Goal: Task Accomplishment & Management: Use online tool/utility

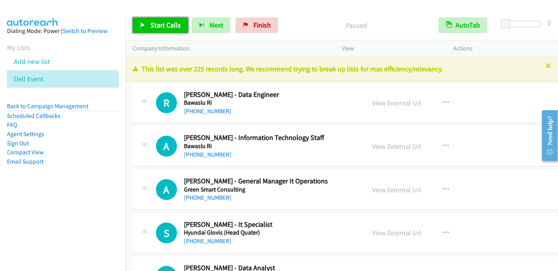
click at [171, 29] on link "Start Calls" at bounding box center [160, 25] width 55 height 16
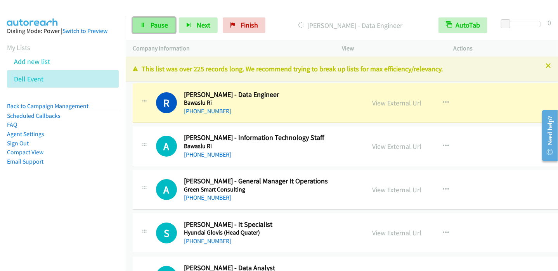
drag, startPoint x: 154, startPoint y: 25, endPoint x: 157, endPoint y: 26, distance: 3.9
click at [153, 26] on span "Pause" at bounding box center [158, 25] width 17 height 9
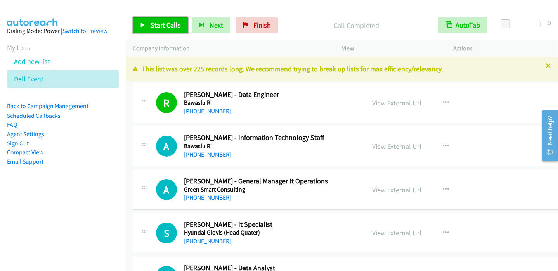
click at [172, 25] on span "Start Calls" at bounding box center [165, 25] width 30 height 9
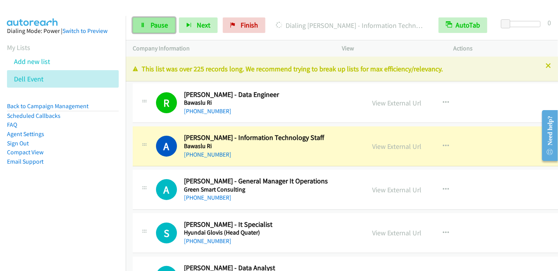
click at [159, 21] on span "Pause" at bounding box center [158, 25] width 17 height 9
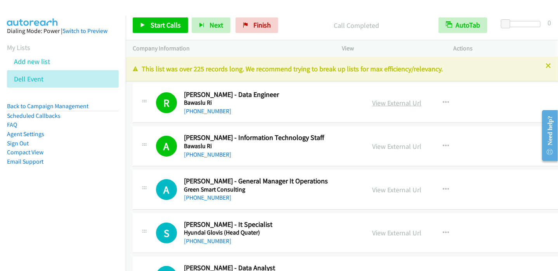
click at [386, 102] on link "View External Url" at bounding box center [396, 103] width 49 height 9
click at [164, 20] on link "Start Calls" at bounding box center [160, 25] width 55 height 16
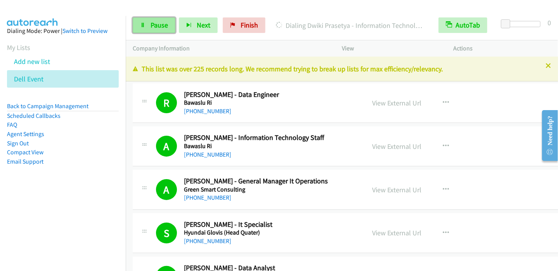
click at [166, 25] on span "Pause" at bounding box center [158, 25] width 17 height 9
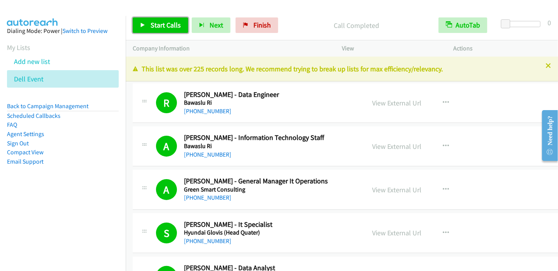
click at [166, 29] on span "Start Calls" at bounding box center [165, 25] width 30 height 9
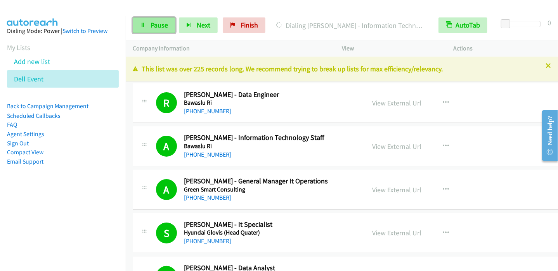
click at [151, 31] on link "Pause" at bounding box center [154, 25] width 43 height 16
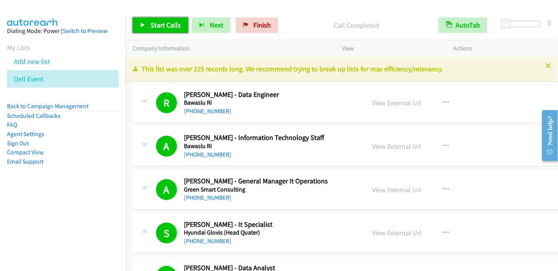
drag, startPoint x: 158, startPoint y: 25, endPoint x: 168, endPoint y: 24, distance: 9.8
click at [158, 25] on span "Start Calls" at bounding box center [165, 25] width 30 height 9
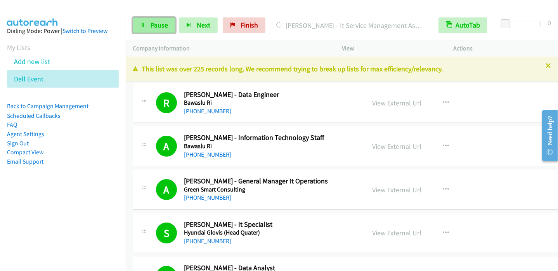
click at [158, 23] on span "Pause" at bounding box center [158, 25] width 17 height 9
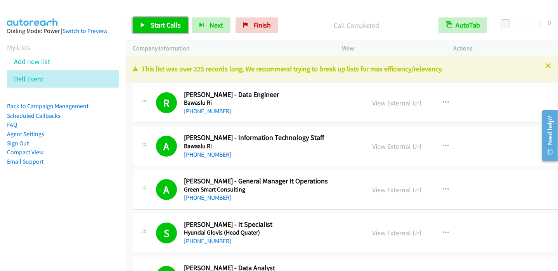
click at [168, 27] on span "Start Calls" at bounding box center [165, 25] width 30 height 9
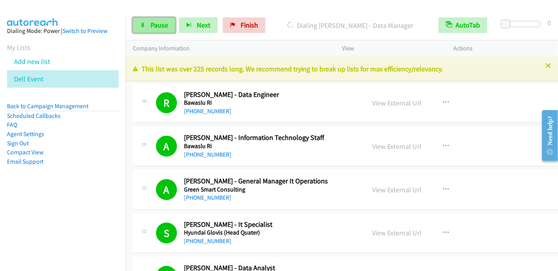
drag, startPoint x: 146, startPoint y: 29, endPoint x: 161, endPoint y: 28, distance: 15.1
click at [146, 29] on link "Pause" at bounding box center [154, 25] width 43 height 16
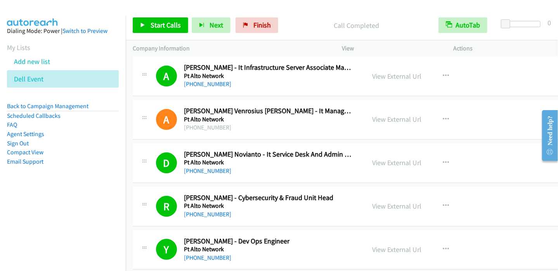
scroll to position [1358, 0]
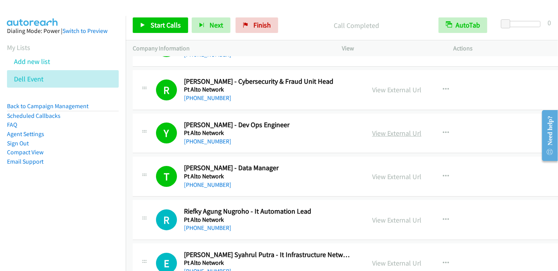
click at [374, 130] on link "View External Url" at bounding box center [396, 133] width 49 height 9
click at [150, 24] on span "Start Calls" at bounding box center [165, 25] width 30 height 9
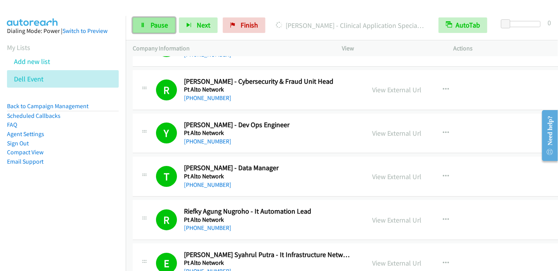
click at [167, 24] on span "Pause" at bounding box center [158, 25] width 17 height 9
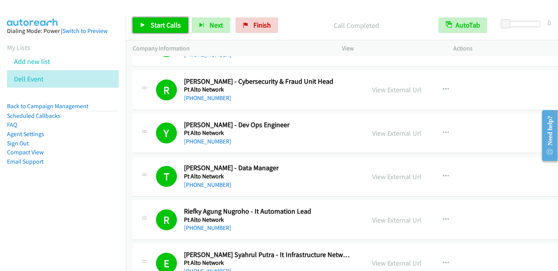
click at [155, 27] on span "Start Calls" at bounding box center [165, 25] width 30 height 9
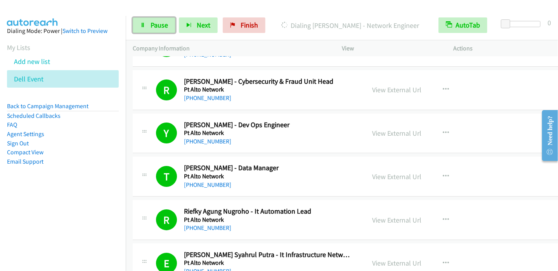
drag, startPoint x: 156, startPoint y: 23, endPoint x: 171, endPoint y: 16, distance: 16.7
click at [156, 24] on span "Pause" at bounding box center [158, 25] width 17 height 9
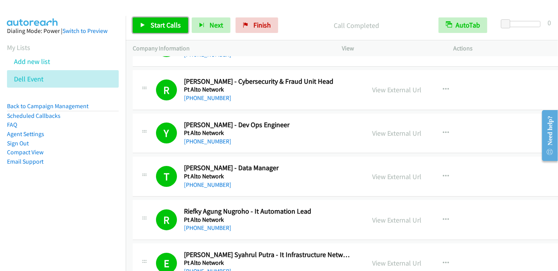
click at [161, 24] on span "Start Calls" at bounding box center [165, 25] width 30 height 9
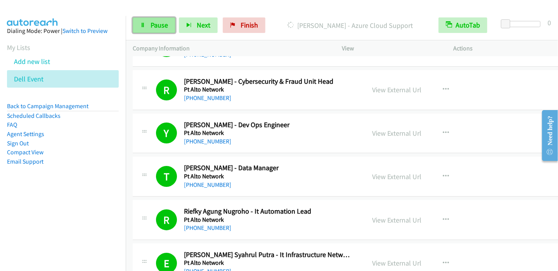
drag, startPoint x: 155, startPoint y: 23, endPoint x: 163, endPoint y: 18, distance: 9.7
click at [155, 23] on span "Pause" at bounding box center [158, 25] width 17 height 9
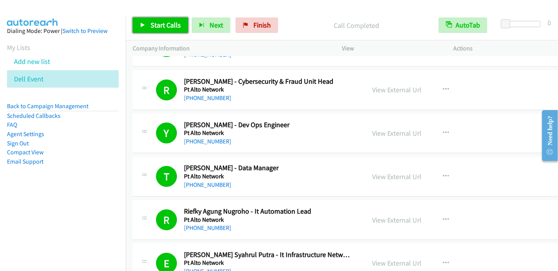
click at [166, 22] on span "Start Calls" at bounding box center [165, 25] width 30 height 9
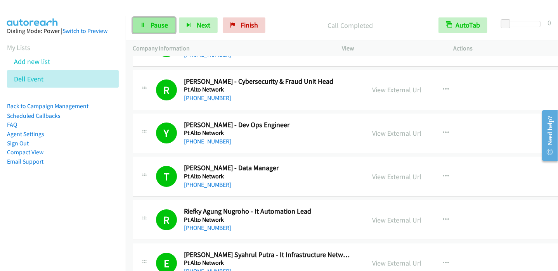
click at [155, 23] on span "Pause" at bounding box center [158, 25] width 17 height 9
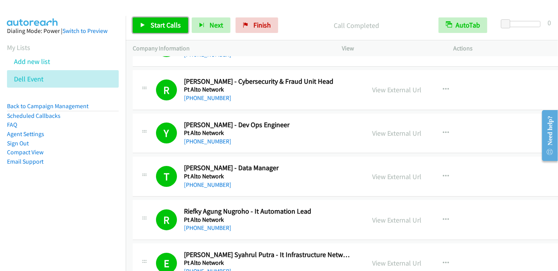
click at [142, 23] on icon at bounding box center [142, 25] width 5 height 5
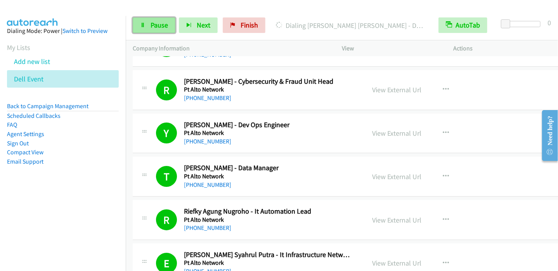
click at [148, 20] on link "Pause" at bounding box center [154, 25] width 43 height 16
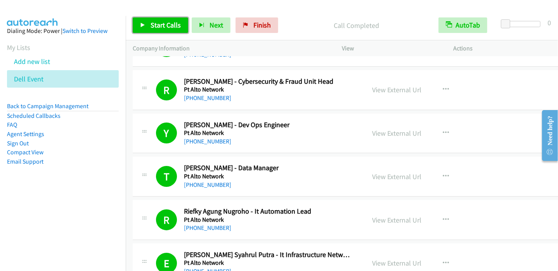
click at [142, 23] on icon at bounding box center [142, 25] width 5 height 5
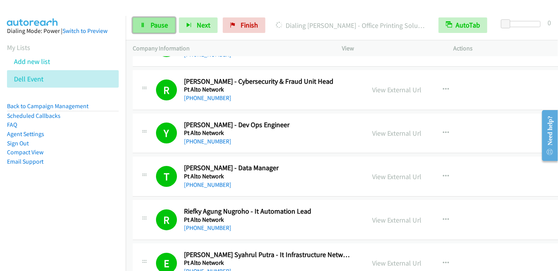
click at [164, 27] on span "Pause" at bounding box center [158, 25] width 17 height 9
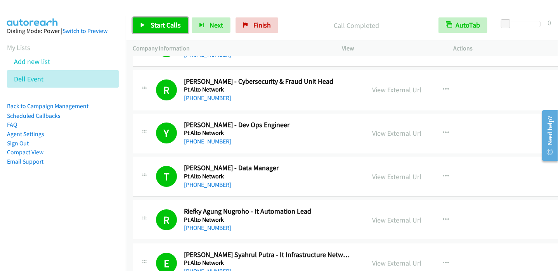
click at [157, 26] on span "Start Calls" at bounding box center [165, 25] width 30 height 9
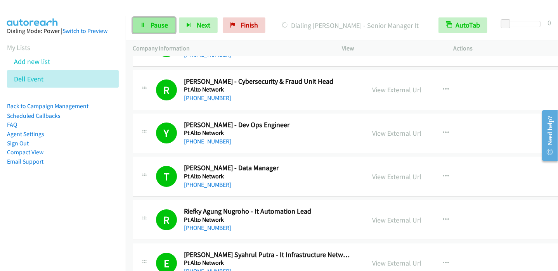
drag, startPoint x: 146, startPoint y: 25, endPoint x: 153, endPoint y: 22, distance: 7.4
click at [147, 25] on link "Pause" at bounding box center [154, 25] width 43 height 16
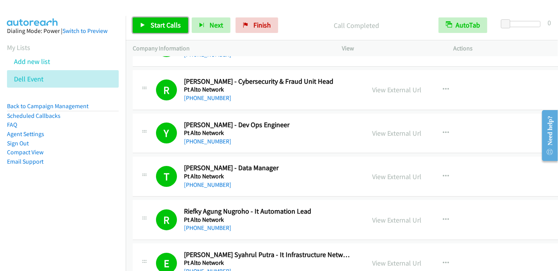
drag, startPoint x: 143, startPoint y: 28, endPoint x: 148, endPoint y: 26, distance: 5.4
click at [143, 28] on link "Start Calls" at bounding box center [160, 25] width 55 height 16
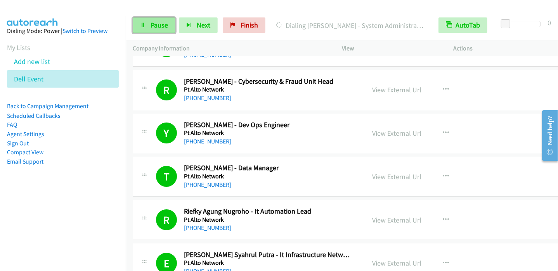
click at [148, 25] on link "Pause" at bounding box center [154, 25] width 43 height 16
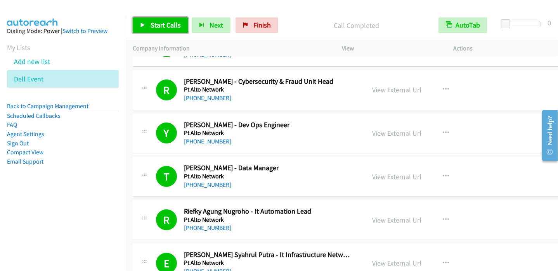
click at [149, 23] on link "Start Calls" at bounding box center [160, 25] width 55 height 16
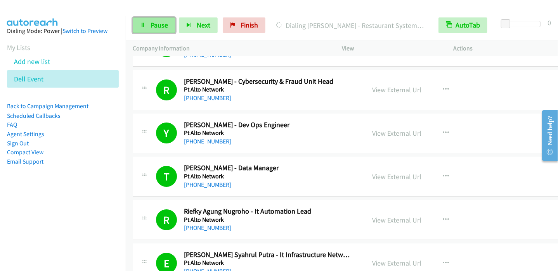
click at [152, 21] on span "Pause" at bounding box center [158, 25] width 17 height 9
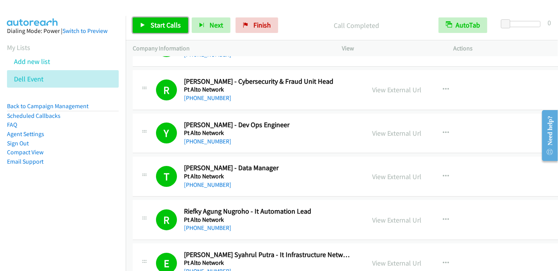
click at [144, 24] on icon at bounding box center [142, 25] width 5 height 5
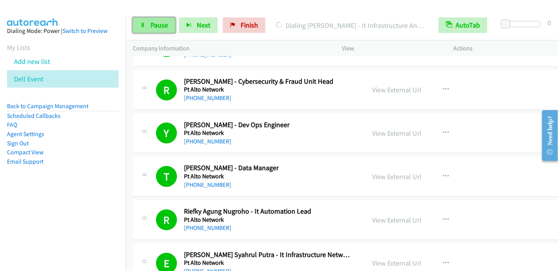
click at [149, 28] on link "Pause" at bounding box center [154, 25] width 43 height 16
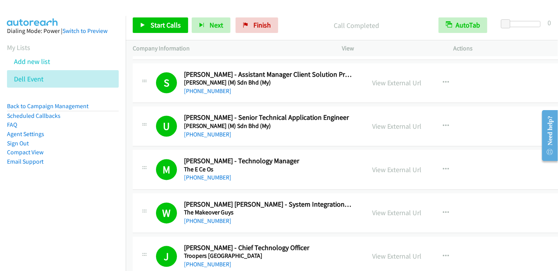
scroll to position [3568, 0]
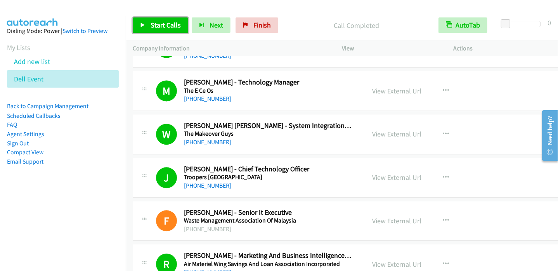
click at [153, 26] on span "Start Calls" at bounding box center [165, 25] width 30 height 9
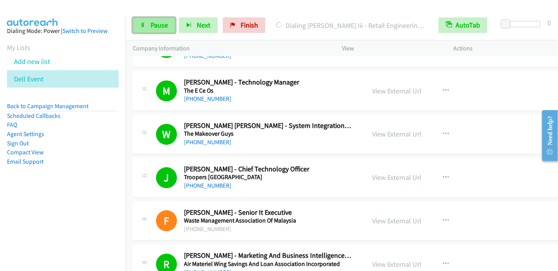
click at [147, 23] on link "Pause" at bounding box center [154, 25] width 43 height 16
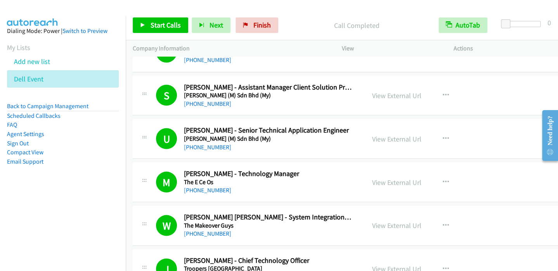
scroll to position [3452, 0]
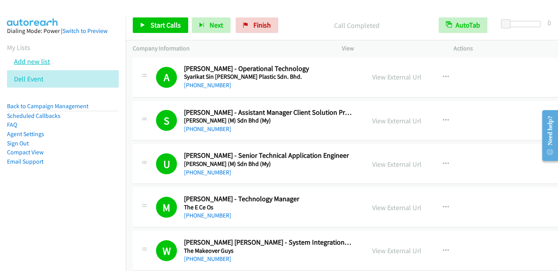
click at [40, 61] on link "Add new list" at bounding box center [32, 61] width 36 height 9
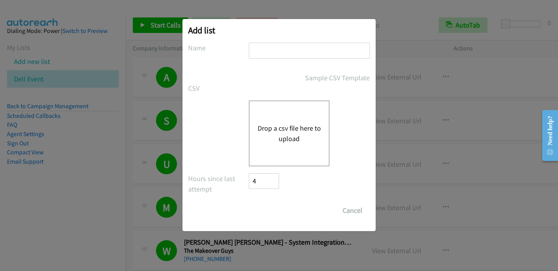
click at [267, 49] on input "text" at bounding box center [309, 51] width 121 height 16
type input "c"
click at [279, 129] on button "Drop a csv file here to upload" at bounding box center [289, 133] width 64 height 21
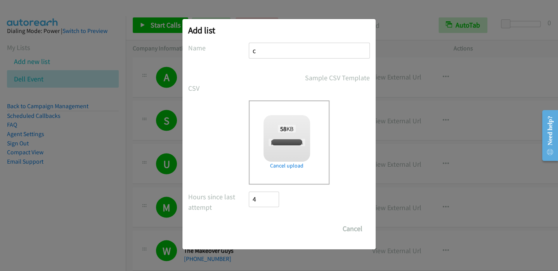
checkbox input "true"
click at [278, 232] on input "Save List" at bounding box center [269, 229] width 41 height 16
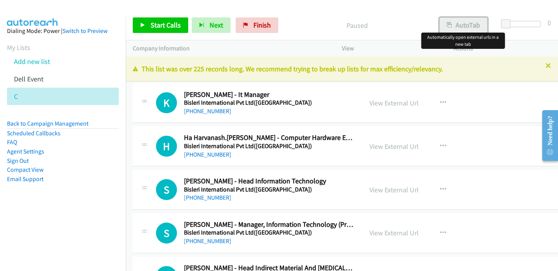
click at [476, 26] on button "AutoTab" at bounding box center [463, 25] width 48 height 16
click at [171, 25] on span "Start Calls" at bounding box center [165, 25] width 30 height 9
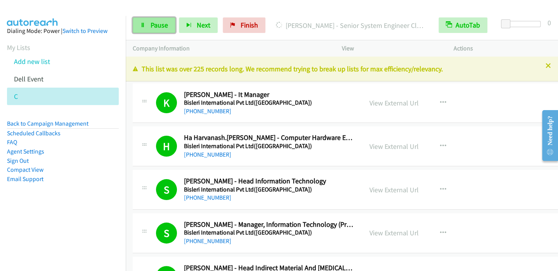
click at [154, 25] on span "Pause" at bounding box center [158, 25] width 17 height 9
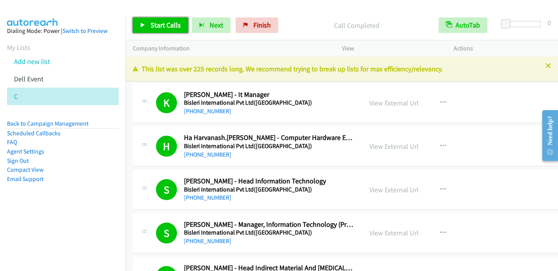
click at [160, 27] on span "Start Calls" at bounding box center [165, 25] width 30 height 9
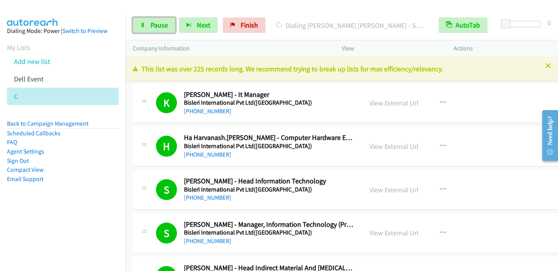
click at [152, 25] on span "Pause" at bounding box center [158, 25] width 17 height 9
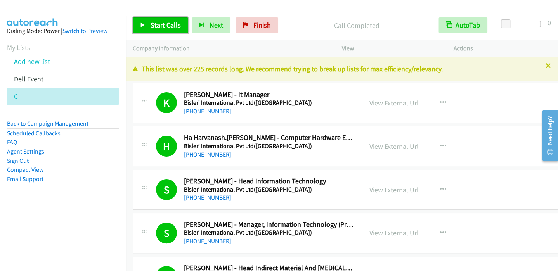
drag, startPoint x: 144, startPoint y: 23, endPoint x: 150, endPoint y: 23, distance: 5.4
click at [144, 23] on icon at bounding box center [142, 25] width 5 height 5
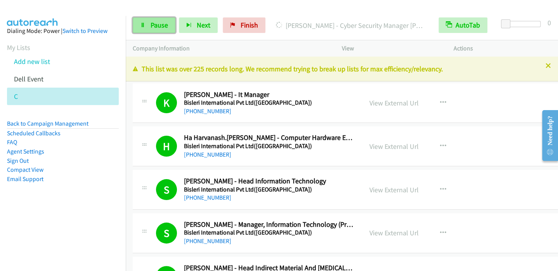
click at [150, 25] on span "Pause" at bounding box center [158, 25] width 17 height 9
